Goal: Information Seeking & Learning: Learn about a topic

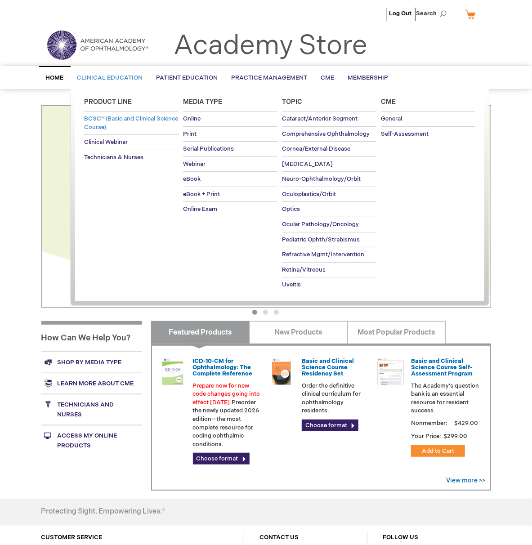
type input "MJTsang"
click at [115, 127] on span "BCSC® (Basic and Clinical Science Course)" at bounding box center [131, 123] width 94 height 16
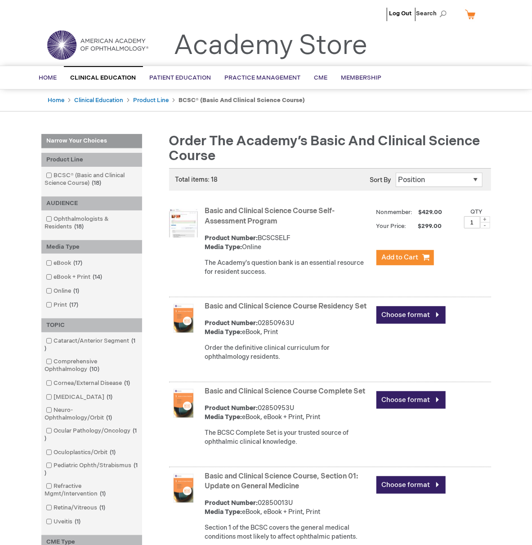
type input "MJTsang"
click at [272, 219] on link "Basic and Clinical Science Course Self-Assessment Program" at bounding box center [270, 216] width 130 height 19
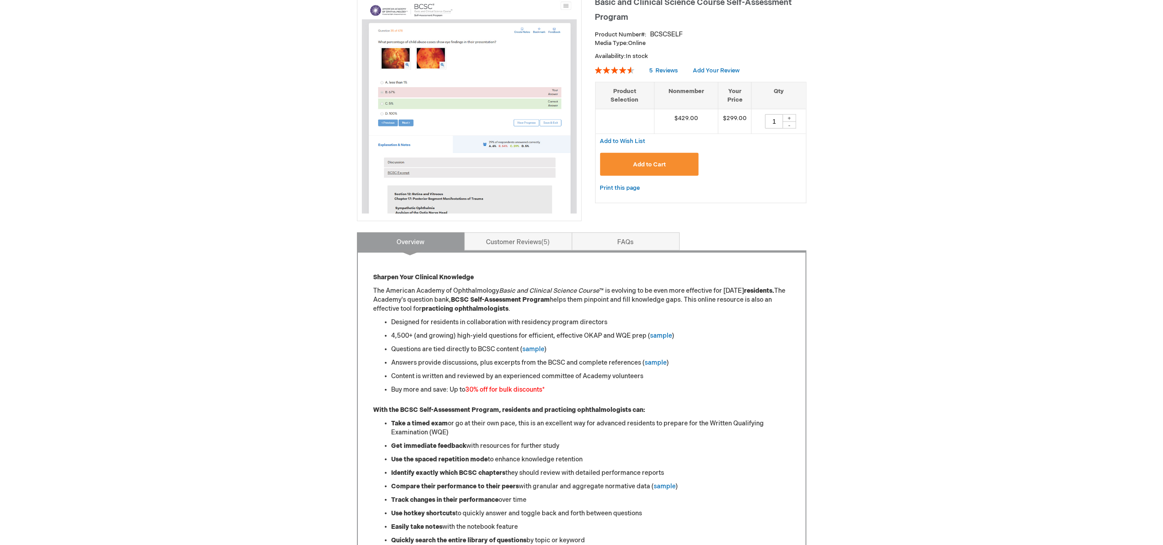
scroll to position [150, 0]
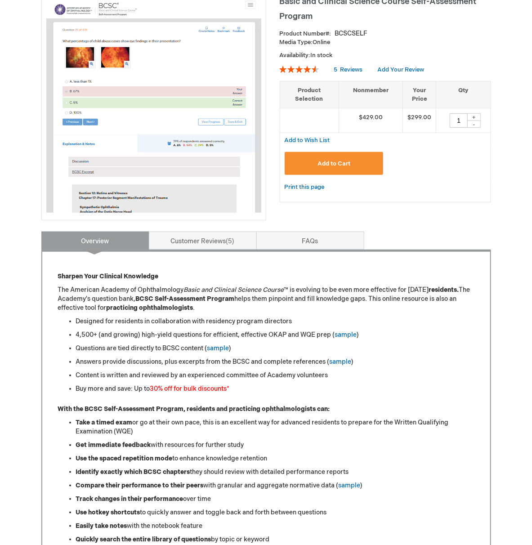
type input "MJTsang"
click at [172, 418] on li "Take a timed exam or go at their own pace, this is an excellent way for advance…" at bounding box center [275, 427] width 398 height 18
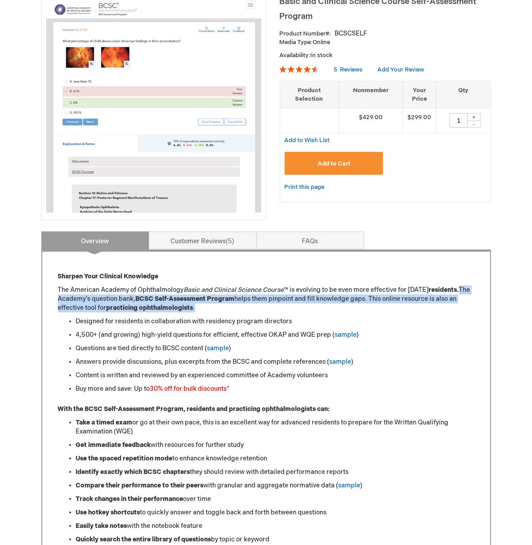
drag, startPoint x: 277, startPoint y: 299, endPoint x: 90, endPoint y: 289, distance: 186.4
click at [90, 289] on p "The American Academy of Ophthalmology Basic and Clinical Science Course ™ is ev…" at bounding box center [266, 298] width 416 height 27
copy p "The Academy's question bank, BCSC Self-Assessment Program helps them pinpoint a…"
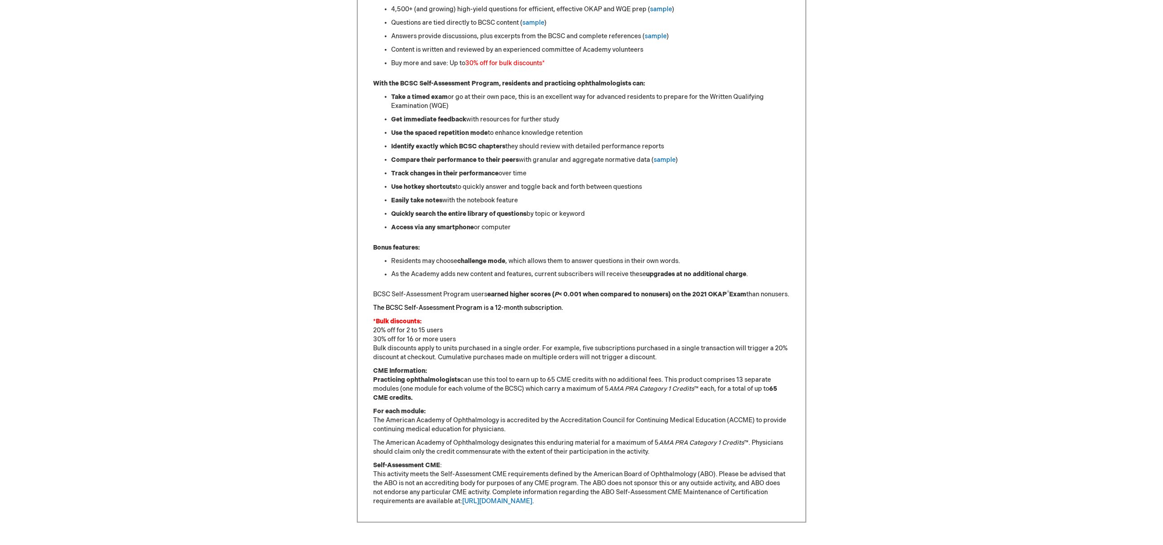
scroll to position [500, 0]
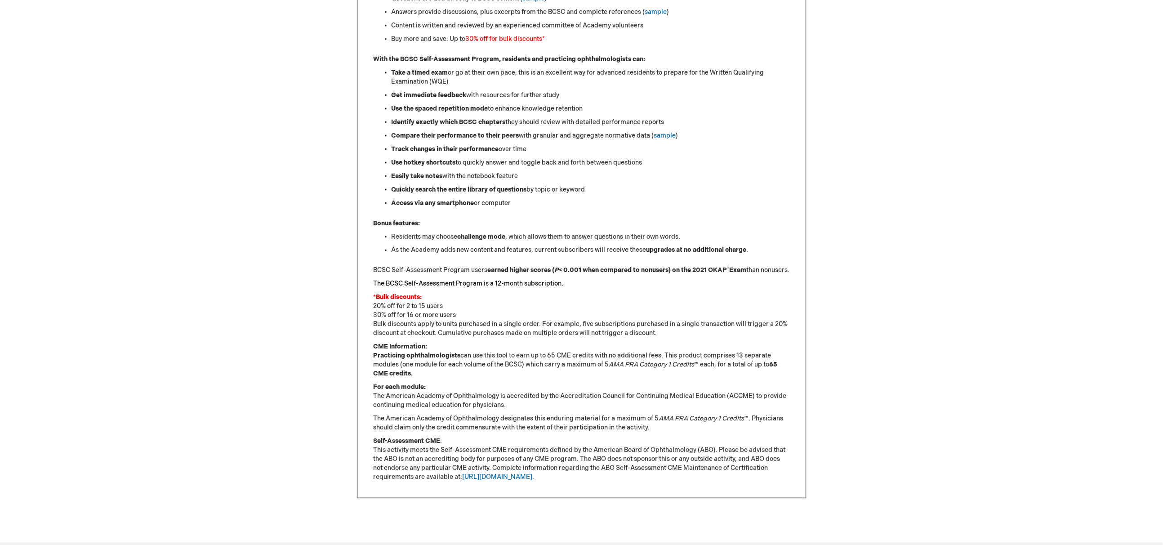
click at [531, 380] on div "Sharpen Your Clinical Knowledge The American Academy of Ophthalmology Basic and…" at bounding box center [582, 202] width 416 height 560
click at [447, 367] on p "CME Information: Practicing ophthalmologists can use this tool to earn up to 65…" at bounding box center [582, 361] width 416 height 36
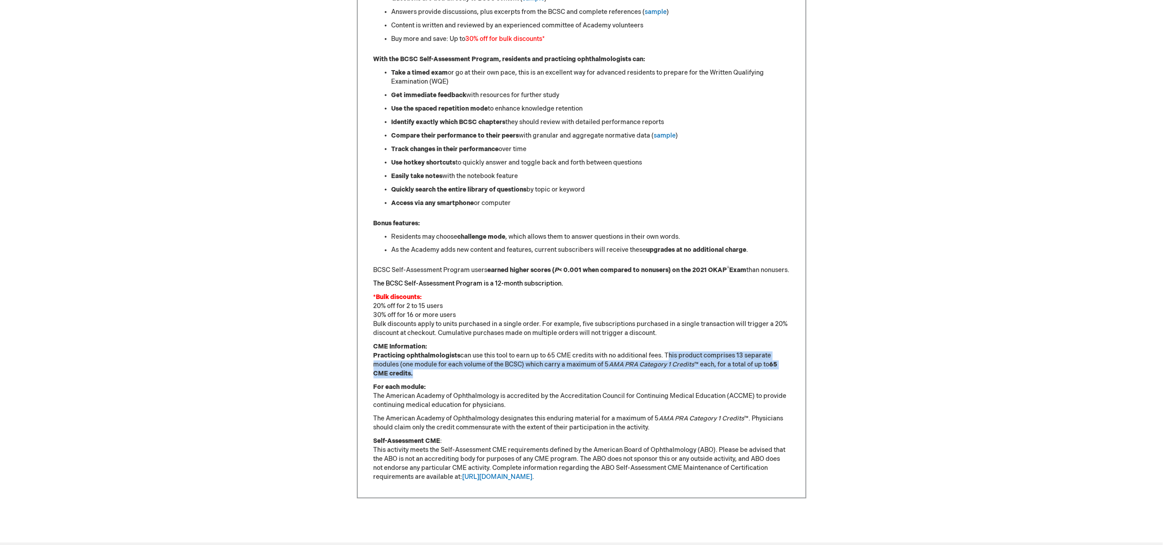
drag, startPoint x: 426, startPoint y: 370, endPoint x: 667, endPoint y: 357, distance: 241.3
click at [531, 357] on p "CME Information: Practicing ophthalmologists can use this tool to earn up to 65…" at bounding box center [582, 361] width 416 height 36
copy p "This product comprises 13 separate modules (one module for each volume of the B…"
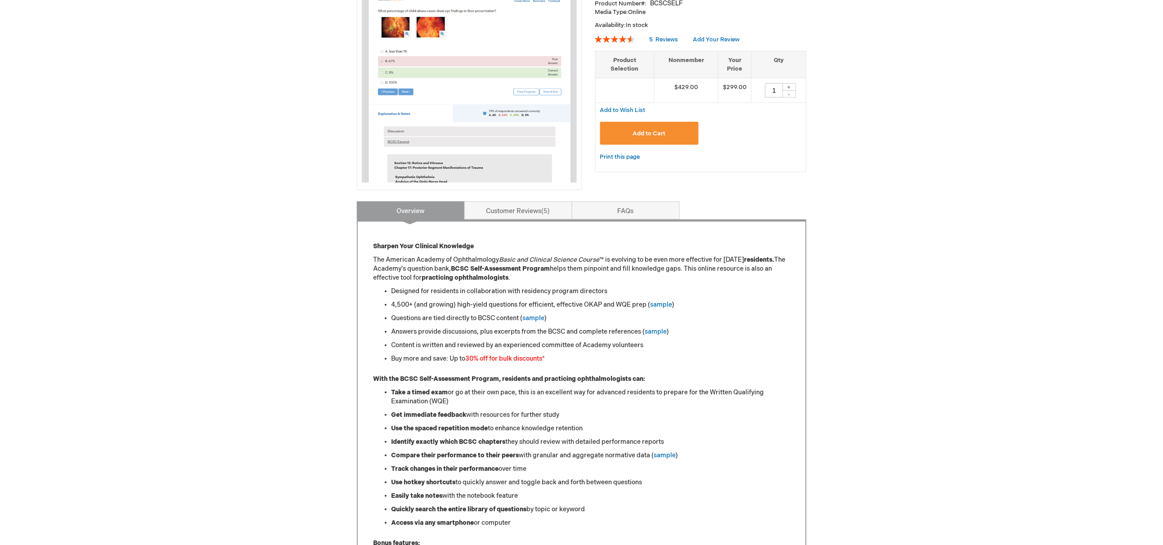
scroll to position [50, 0]
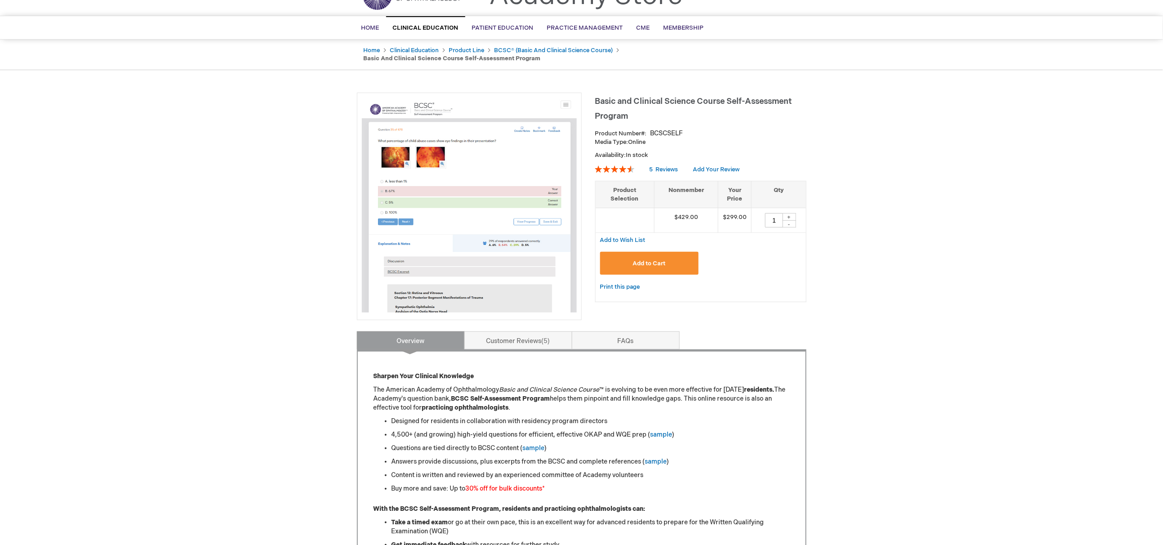
drag, startPoint x: 338, startPoint y: 290, endPoint x: 371, endPoint y: 303, distance: 36.1
click at [338, 290] on div "Log Out Search My Cart CLOSE RECENTLY ADDED ITEM(S) Close There are no items in…" at bounding box center [581, 542] width 1163 height 1185
click at [531, 444] on link "sample" at bounding box center [534, 448] width 22 height 8
type input "MJTsang"
click at [654, 458] on link "sample" at bounding box center [656, 462] width 22 height 8
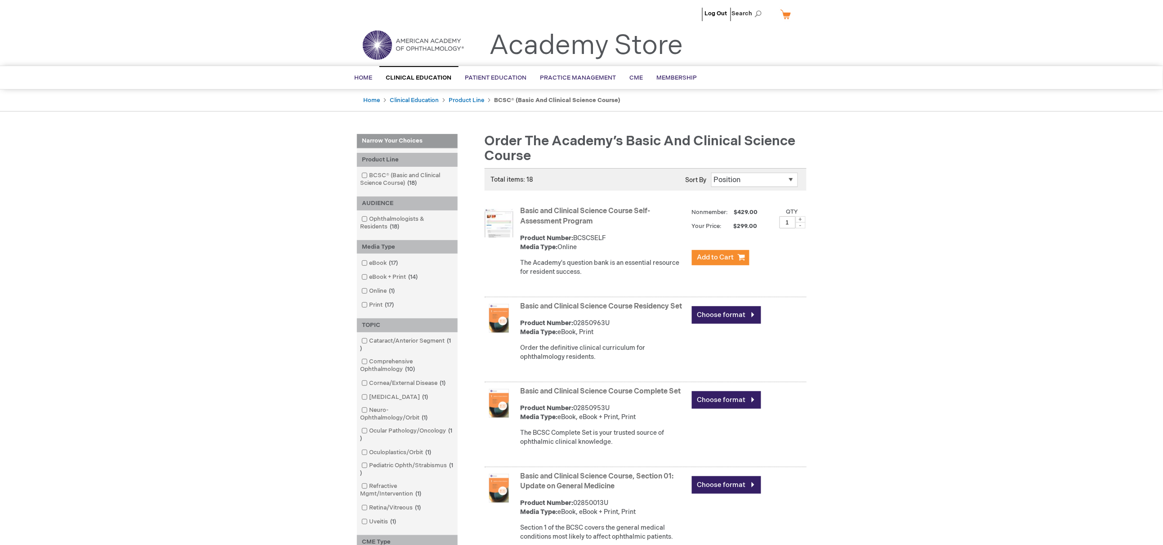
type input "MJTsang"
click at [519, 209] on div "Basic and Clinical Science Course Self-Assessment Program Product Number: BCSCS…" at bounding box center [646, 250] width 322 height 93
click at [524, 208] on link "Basic and Clinical Science Course Self-Assessment Program" at bounding box center [586, 216] width 130 height 19
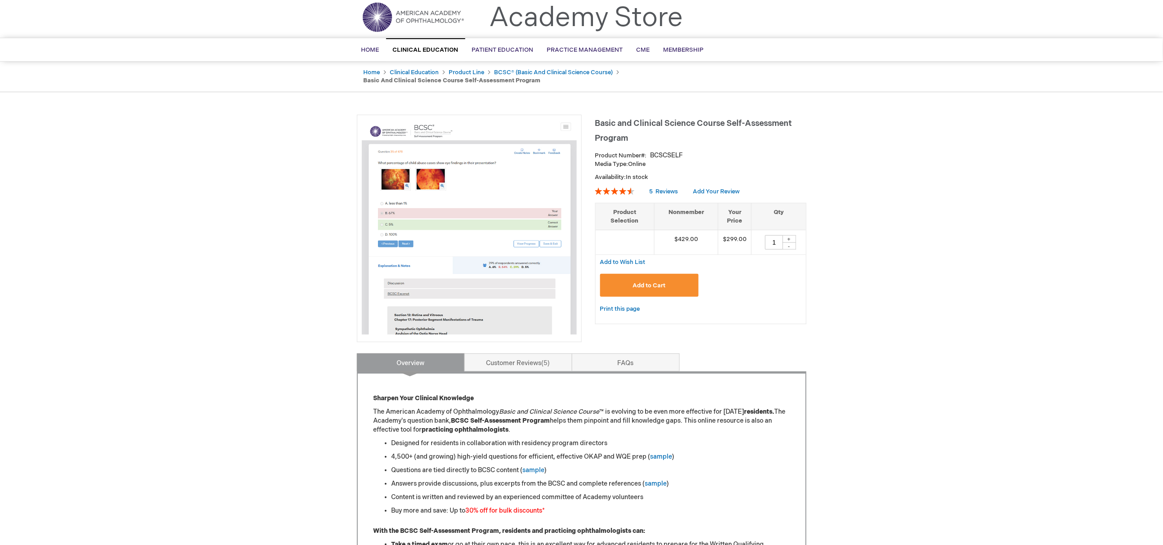
scroll to position [50, 0]
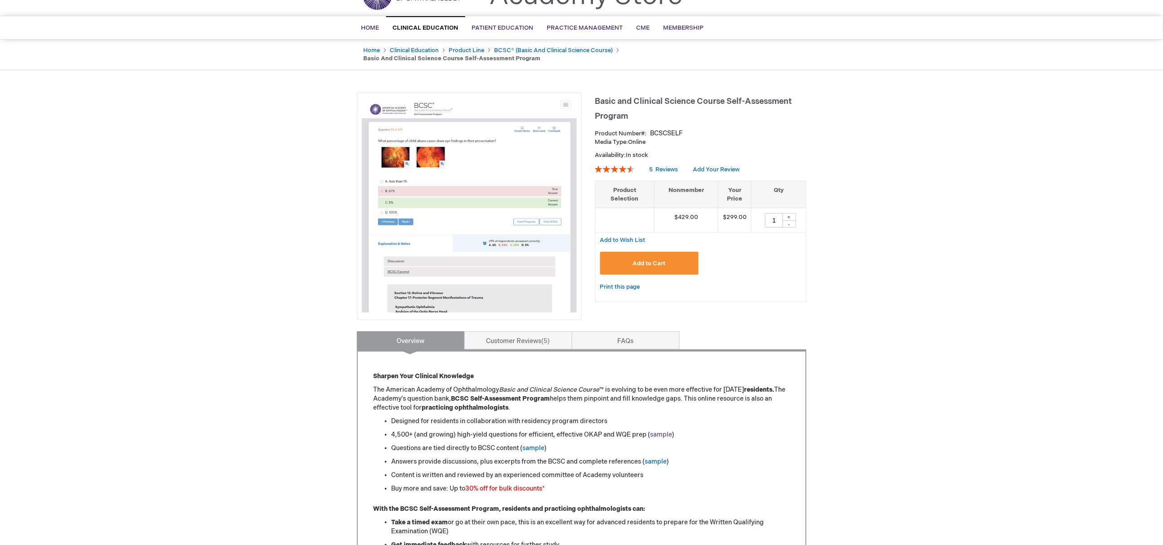
type input "MJTsang"
click at [661, 431] on link "sample" at bounding box center [662, 435] width 22 height 8
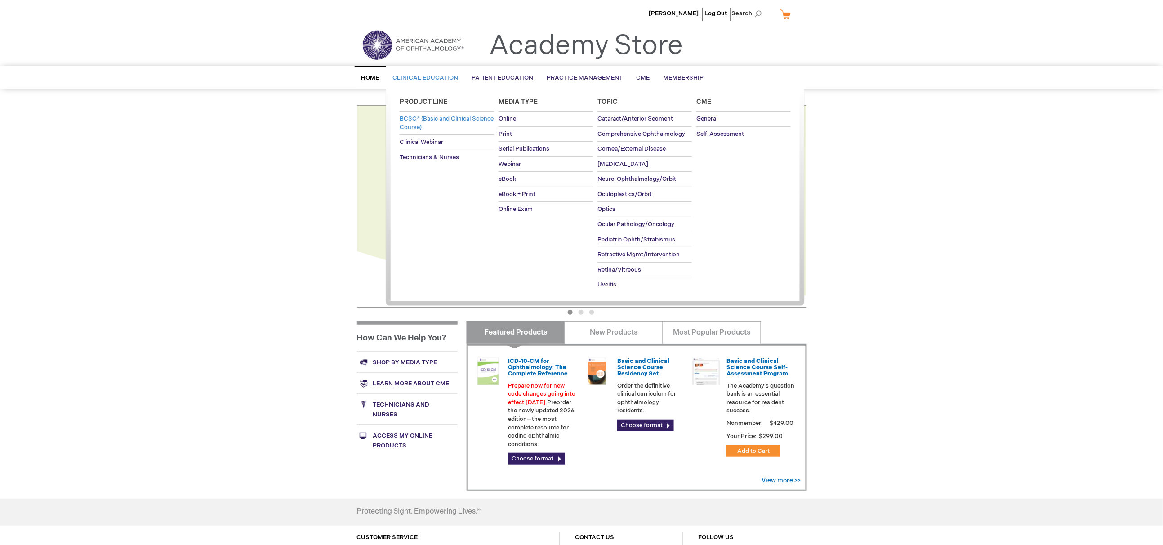
type input "MJTsang"
click at [424, 124] on span "BCSC® (Basic and Clinical Science Course)" at bounding box center [447, 123] width 94 height 16
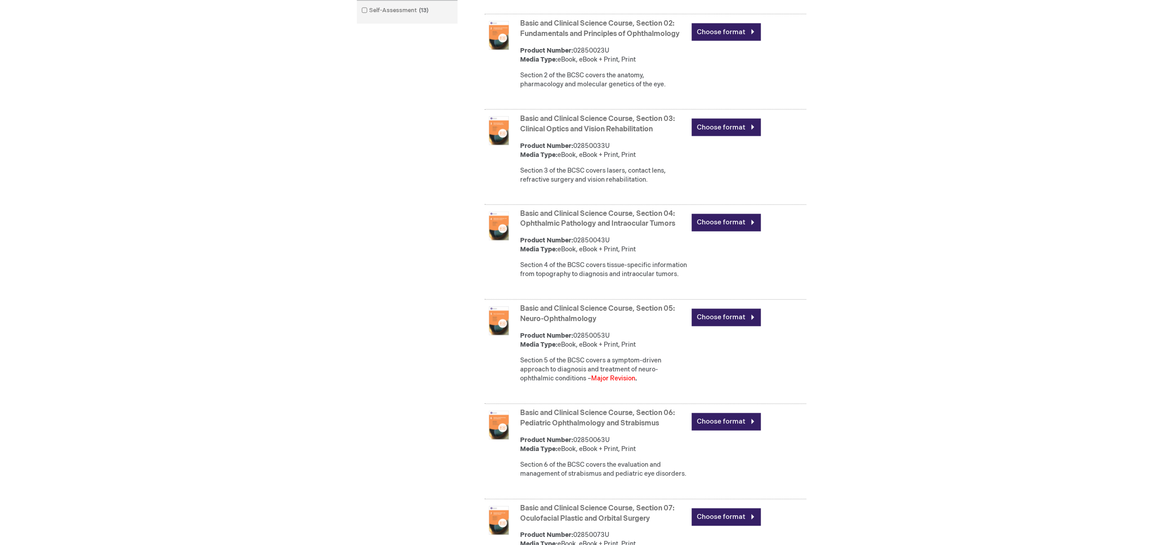
scroll to position [549, 0]
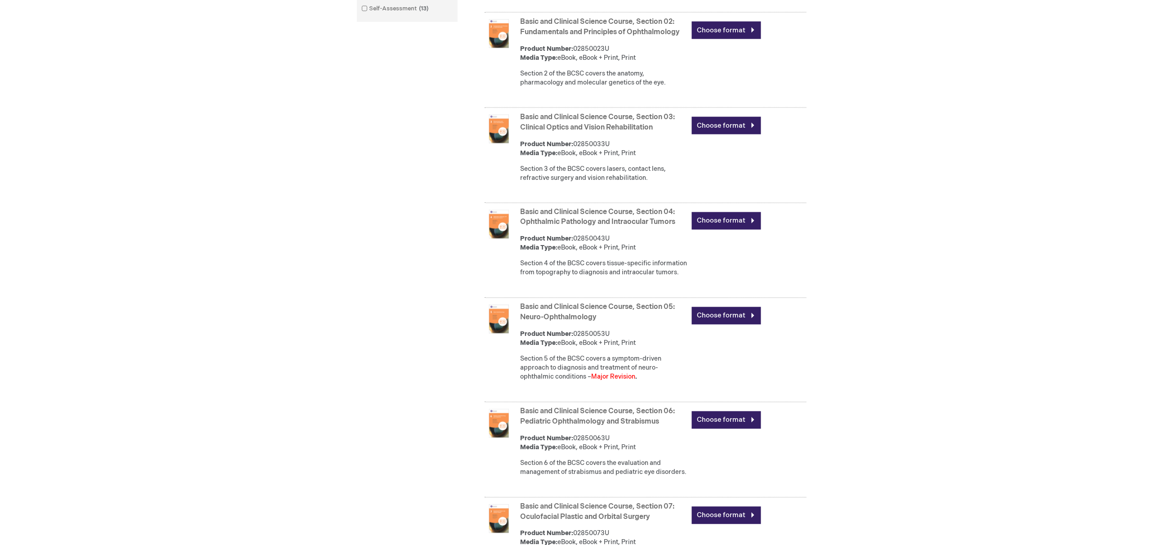
type input "MJTsang"
click at [623, 322] on link "Basic and Clinical Science Course, Section 05: Neuro-Ophthalmology" at bounding box center [598, 312] width 155 height 19
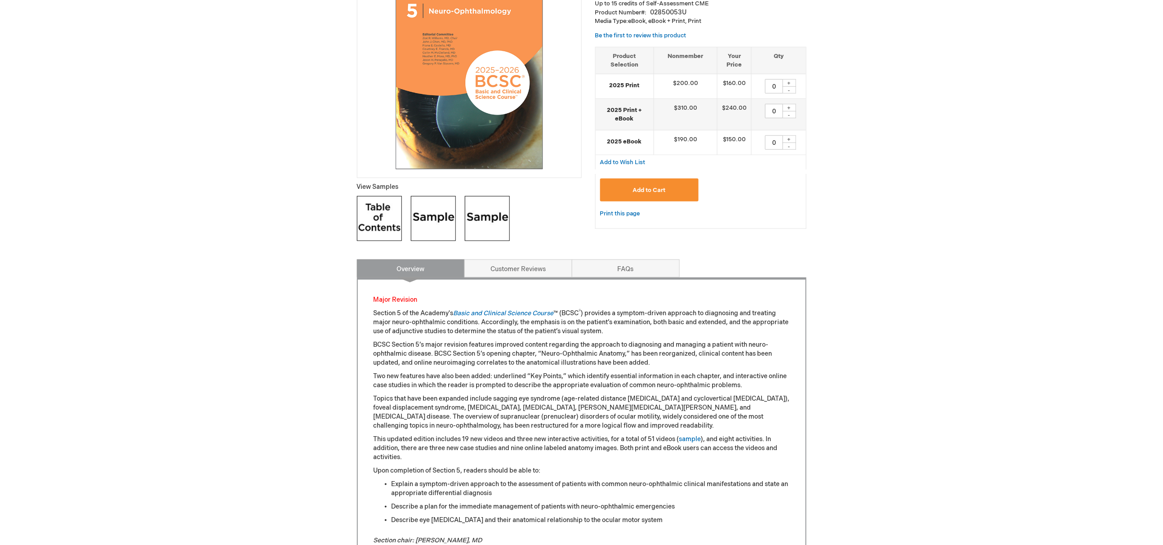
scroll to position [200, 0]
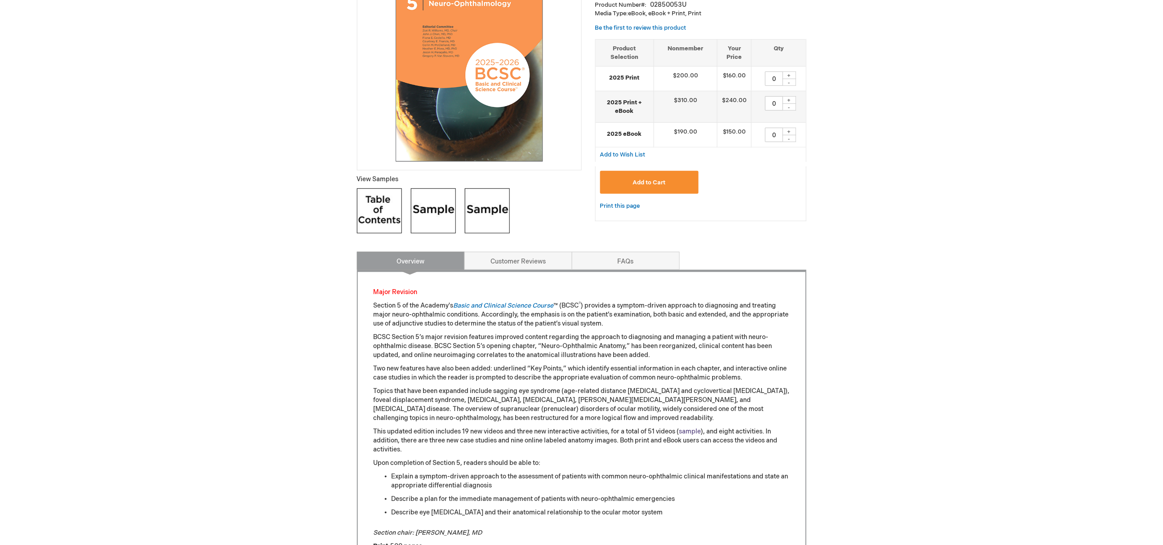
type input "MJTsang"
click at [685, 428] on link "sample" at bounding box center [690, 432] width 22 height 8
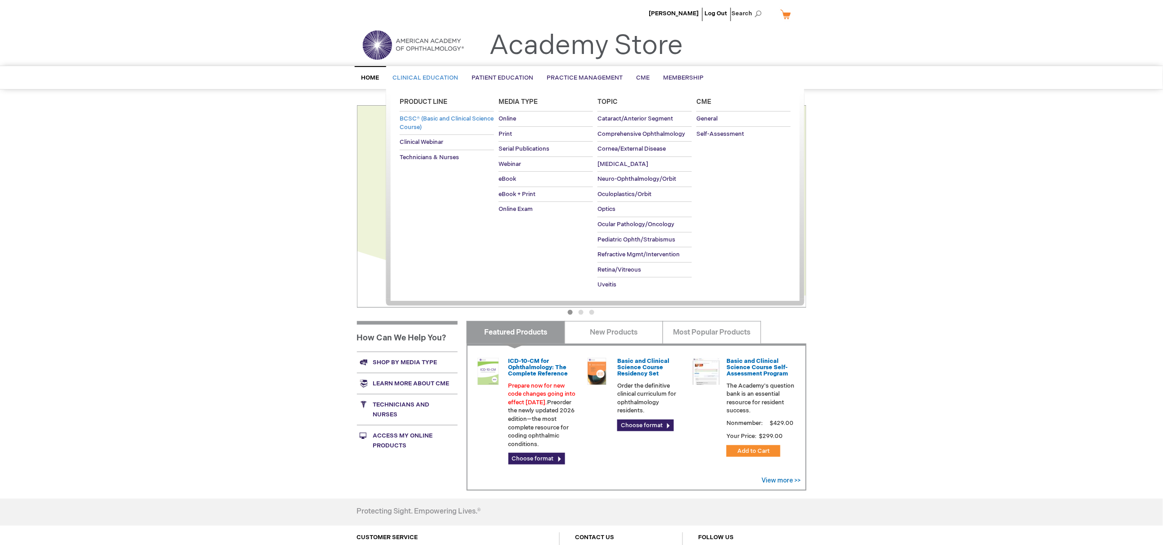
type input "MJTsang"
click at [439, 115] on span "BCSC® (Basic and Clinical Science Course)" at bounding box center [447, 123] width 94 height 16
